Goal: Task Accomplishment & Management: Complete application form

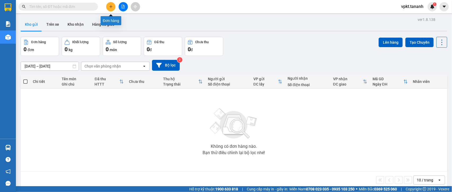
click at [111, 6] on icon "plus" at bounding box center [111, 7] width 4 height 4
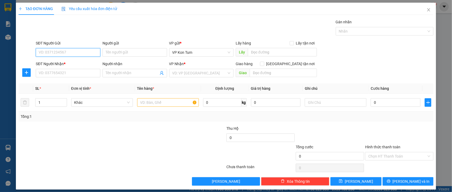
click at [63, 53] on input "SĐT Người Gửi" at bounding box center [68, 52] width 65 height 8
type input "0966695779"
click at [118, 55] on input "Người gửi" at bounding box center [134, 52] width 65 height 8
type input "A. TÙNG"
click at [51, 73] on input "SĐT Người Nhận *" at bounding box center [68, 73] width 65 height 8
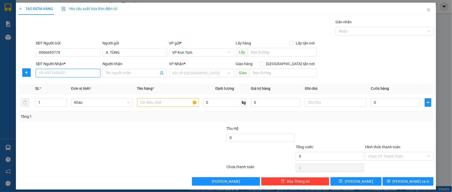
click at [51, 73] on input "SĐT Người Nhận *" at bounding box center [68, 73] width 65 height 8
drag, startPoint x: 69, startPoint y: 54, endPoint x: 36, endPoint y: 57, distance: 33.5
click at [36, 57] on div "SĐT Người Gửi 0966695779 0966695779" at bounding box center [68, 49] width 65 height 19
click at [47, 77] on input "SĐT Người Nhận *" at bounding box center [68, 73] width 65 height 8
paste input "0966695779"
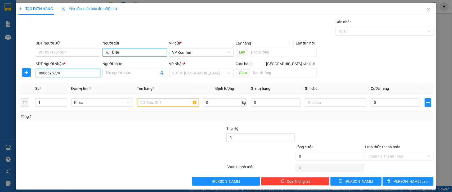
type input "0966695779"
click at [128, 51] on input "A. TÙNG" at bounding box center [134, 52] width 65 height 8
drag, startPoint x: 123, startPoint y: 50, endPoint x: 99, endPoint y: 52, distance: 23.9
click at [99, 52] on div "SĐT Người Gửi VD: 0371234567 Người gửi A. TÙNG A. TÙNG VP gửi * VP Kon Tum Lấy …" at bounding box center [235, 49] width 400 height 19
click at [106, 68] on div "Người nhận" at bounding box center [134, 65] width 65 height 8
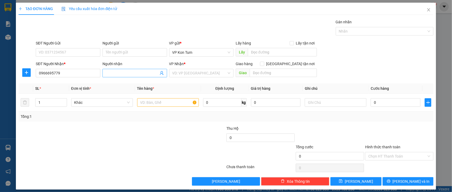
click at [107, 70] on input "Người nhận" at bounding box center [132, 73] width 53 height 6
paste input "A. TÙNG"
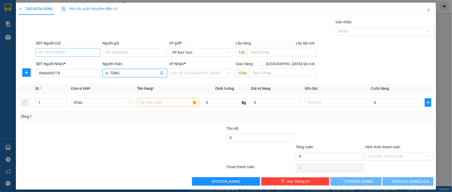
type input "A. TÙNG"
click at [64, 49] on input "SĐT Người Gửi" at bounding box center [68, 52] width 65 height 8
type input "0985558395"
click at [113, 53] on input "Người gửi" at bounding box center [134, 52] width 65 height 8
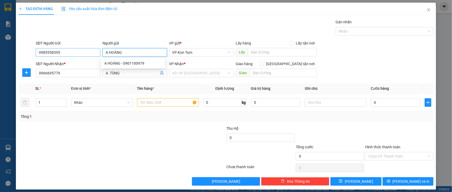
type input "A HOÀNG"
click at [44, 52] on input "0985558395" at bounding box center [68, 52] width 65 height 8
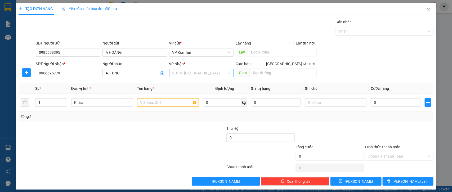
click at [179, 75] on input "search" at bounding box center [199, 73] width 55 height 8
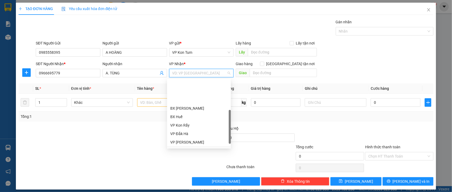
scroll to position [53, 0]
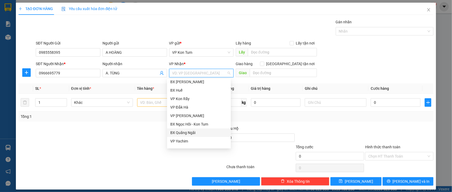
click at [199, 134] on div "BX Quãng Ngãi" at bounding box center [198, 133] width 57 height 6
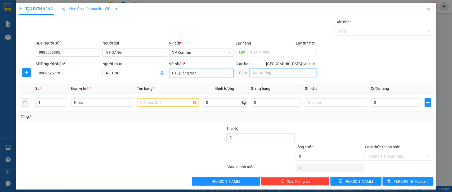
click at [263, 72] on input "text" at bounding box center [283, 73] width 67 height 8
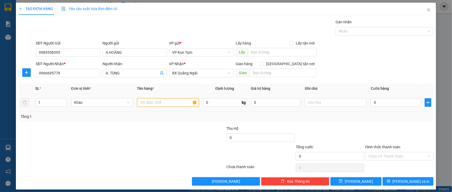
click at [159, 103] on input "text" at bounding box center [168, 102] width 62 height 8
type input "SẦU RIÊNG"
click at [373, 103] on input "0" at bounding box center [396, 102] width 50 height 8
type input "5"
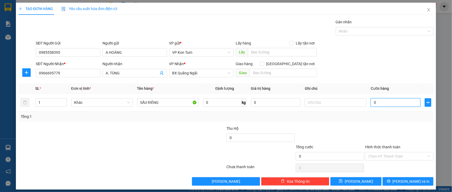
type input "5"
type input "50"
type input "500"
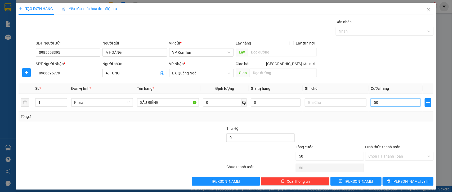
type input "500"
type input "5.000"
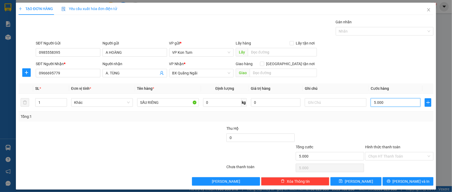
type input "50.000"
click at [196, 141] on div at bounding box center [191, 134] width 69 height 19
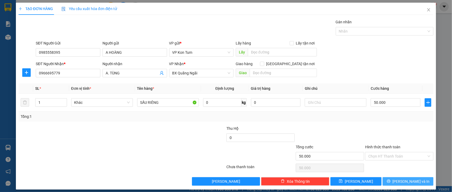
click at [391, 182] on button "[PERSON_NAME] và In" at bounding box center [407, 181] width 51 height 8
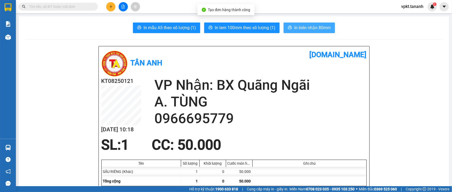
click at [299, 26] on span "In biên nhận 80mm" at bounding box center [312, 27] width 37 height 7
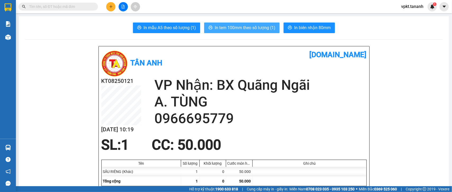
drag, startPoint x: 232, startPoint y: 30, endPoint x: 223, endPoint y: 31, distance: 9.1
click at [232, 30] on span "In tem 100mm theo số lượng (1)" at bounding box center [245, 27] width 61 height 7
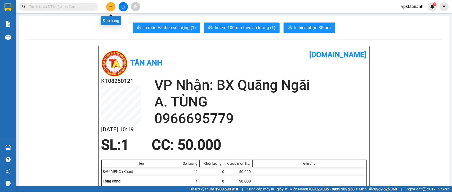
click at [110, 4] on button at bounding box center [110, 6] width 9 height 9
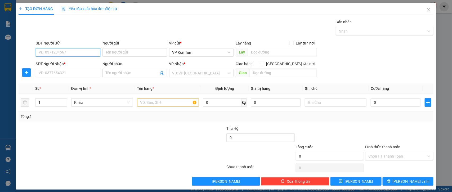
click at [75, 53] on input "SĐT Người Gửi" at bounding box center [68, 52] width 65 height 8
type input "0935123118"
click at [139, 48] on div "Người gửi" at bounding box center [134, 44] width 65 height 8
click at [138, 50] on input "Người gửi" at bounding box center [134, 52] width 65 height 8
type input "C. TRANG"
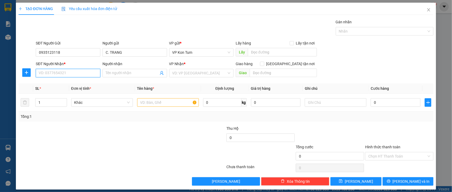
click at [90, 74] on input "SĐT Người Nhận *" at bounding box center [68, 73] width 65 height 8
type input "0913103670"
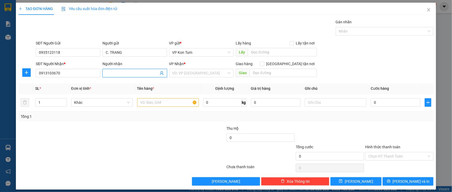
click at [114, 74] on input "Người nhận" at bounding box center [132, 73] width 53 height 6
type input "C. DUNG"
click at [196, 71] on input "search" at bounding box center [199, 73] width 55 height 8
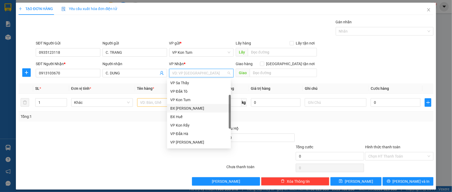
scroll to position [53, 0]
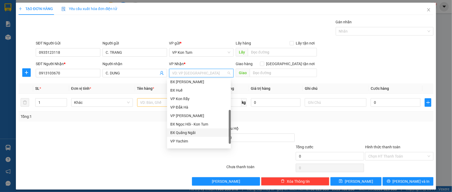
drag, startPoint x: 203, startPoint y: 133, endPoint x: 199, endPoint y: 134, distance: 4.6
click at [203, 133] on div "BX Quãng Ngãi" at bounding box center [198, 133] width 57 height 6
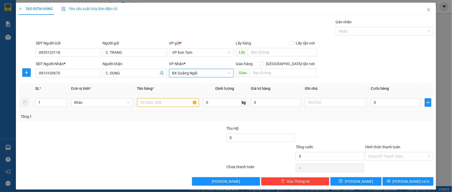
click at [159, 101] on input "text" at bounding box center [168, 102] width 62 height 8
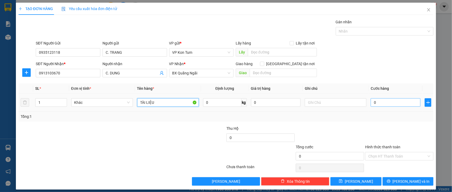
type input "TÀI LIỆU"
click at [375, 104] on input "0" at bounding box center [396, 102] width 50 height 8
click at [320, 101] on input "text" at bounding box center [336, 102] width 62 height 8
type input "TM"
click at [393, 100] on input "0" at bounding box center [396, 102] width 50 height 8
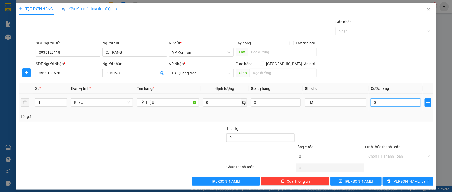
type input "3"
type input "30"
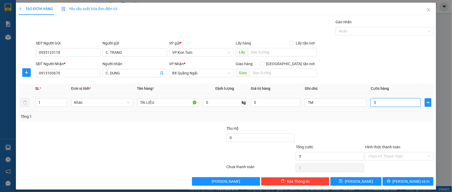
type input "30"
type input "300"
type input "3.000"
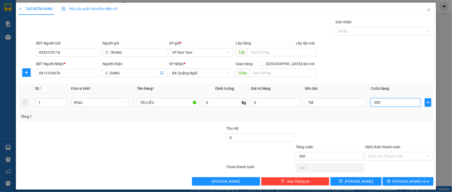
type input "3.000"
type input "30.000"
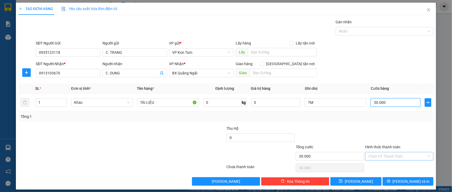
type input "30.000"
click at [377, 156] on input "Hình thức thanh toán" at bounding box center [397, 156] width 58 height 8
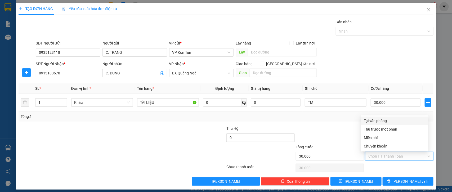
click at [366, 120] on div "Tại văn phòng" at bounding box center [394, 121] width 61 height 6
type input "0"
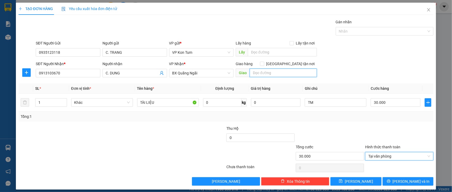
click at [264, 73] on input "text" at bounding box center [283, 73] width 67 height 8
type input "B"
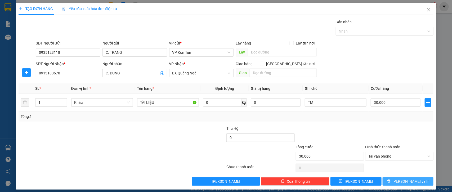
click at [390, 180] on icon "printer" at bounding box center [389, 181] width 4 height 4
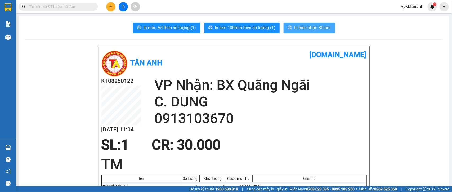
click at [322, 25] on span "In biên nhận 80mm" at bounding box center [312, 27] width 37 height 7
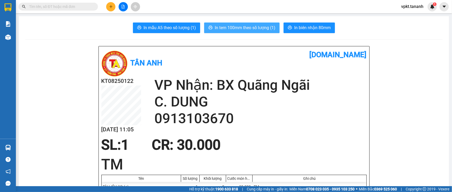
click at [254, 29] on span "In tem 100mm theo số lượng (1)" at bounding box center [245, 27] width 61 height 7
